Goal: Information Seeking & Learning: Find specific page/section

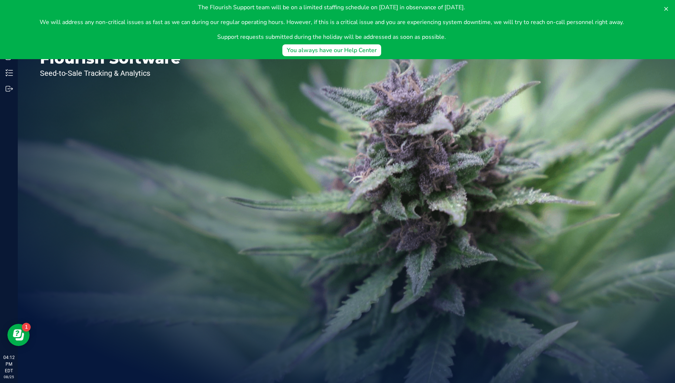
click at [282, 86] on div "Welcome to Flourish Software Seed-to-Sale Tracking & Analytics" at bounding box center [346, 201] width 657 height 366
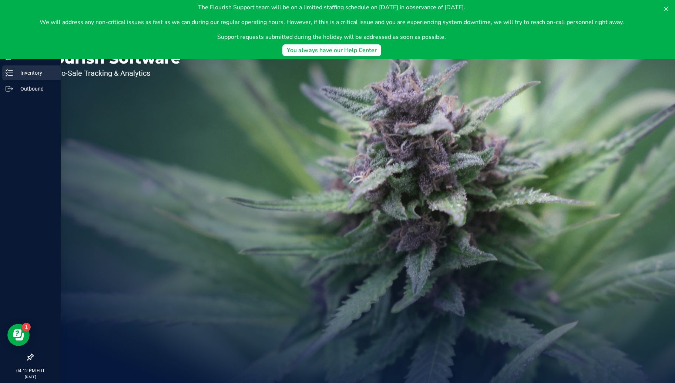
click at [13, 72] on icon at bounding box center [9, 72] width 7 height 7
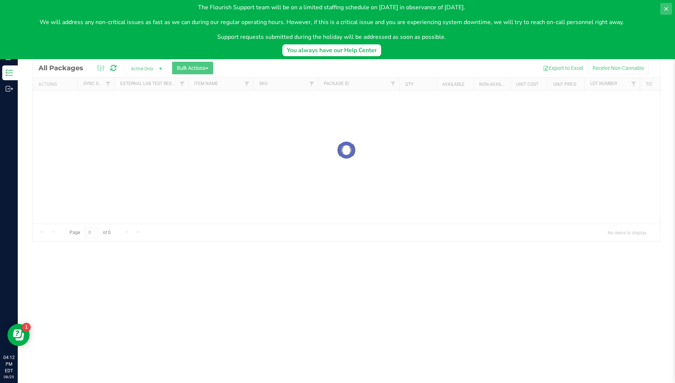
click at [666, 7] on icon at bounding box center [666, 9] width 6 height 6
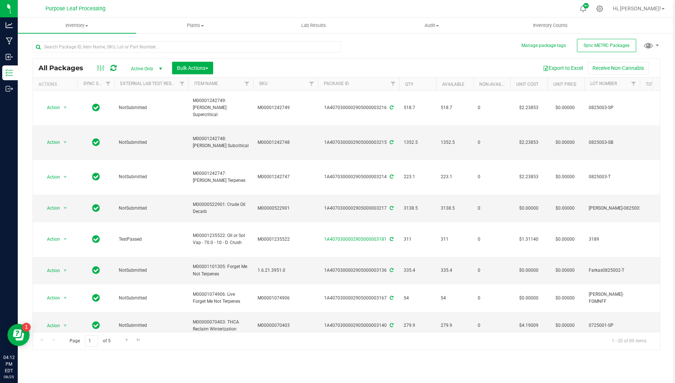
type input "2026-07-28"
type input "2026-07-29"
type input "2026-04-10"
type input "2026-06-09"
click at [122, 44] on input "text" at bounding box center [187, 46] width 308 height 11
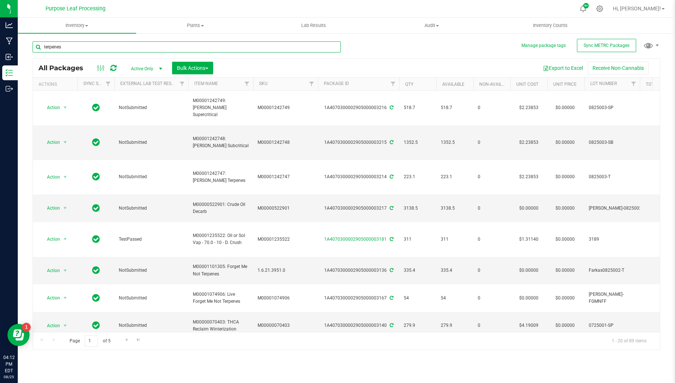
type input "terpenes"
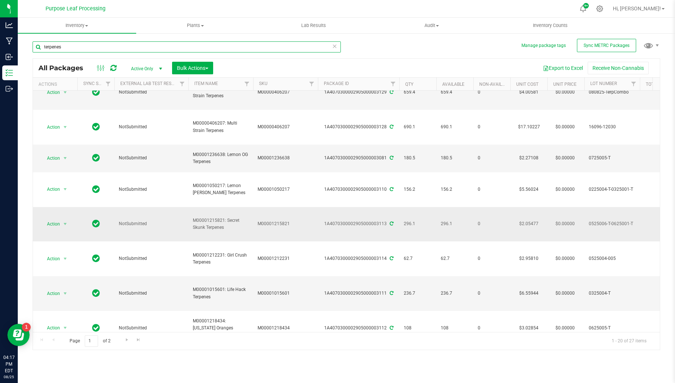
scroll to position [173, 0]
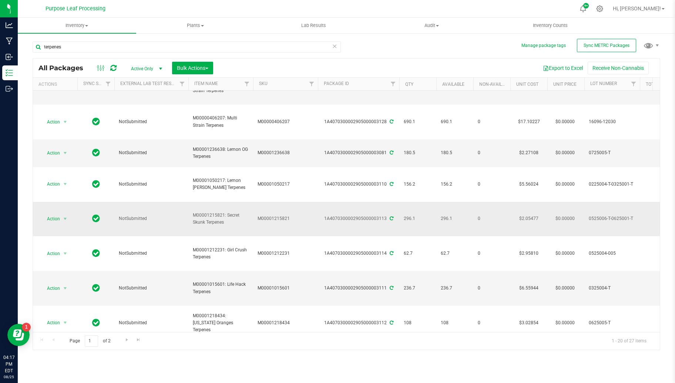
click at [126, 340] on span "Go to the next page" at bounding box center [127, 340] width 6 height 6
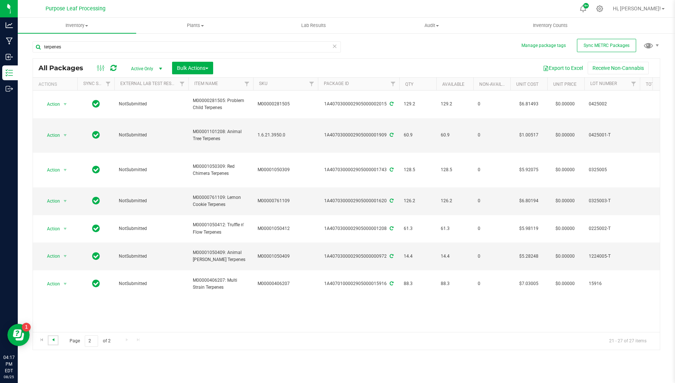
click at [55, 339] on span "Go to the previous page" at bounding box center [53, 340] width 6 height 6
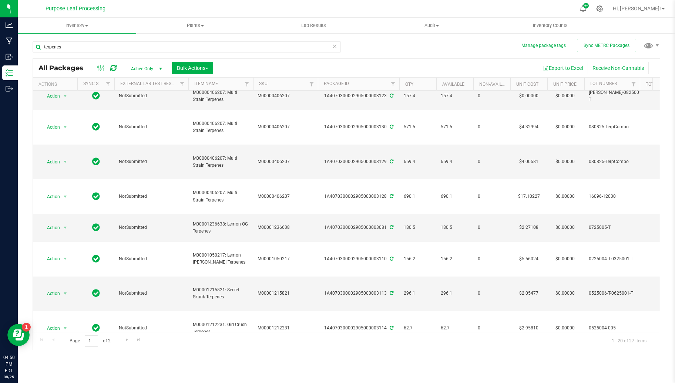
scroll to position [98, 0]
